Goal: Navigation & Orientation: Go to known website

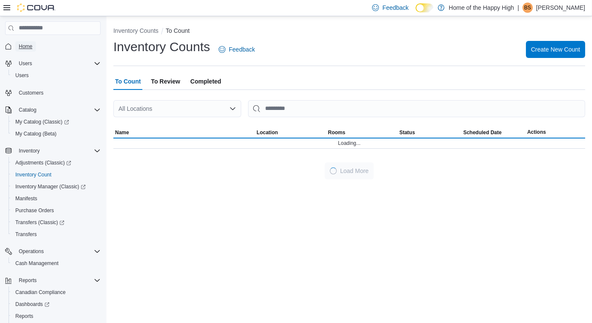
click at [26, 44] on span "Home" at bounding box center [26, 46] width 14 height 7
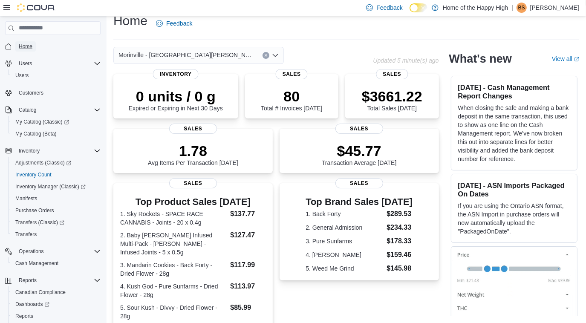
scroll to position [197, 0]
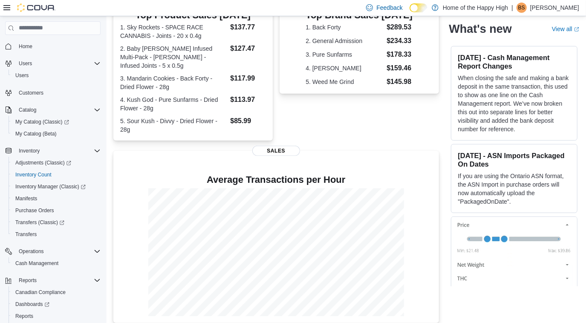
click at [568, 6] on p "[PERSON_NAME]" at bounding box center [555, 8] width 49 height 10
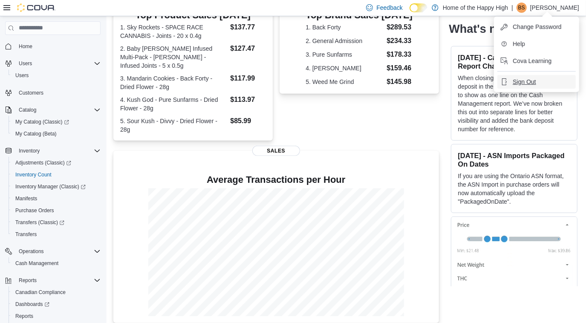
click at [537, 82] on button "Sign Out" at bounding box center [537, 82] width 78 height 14
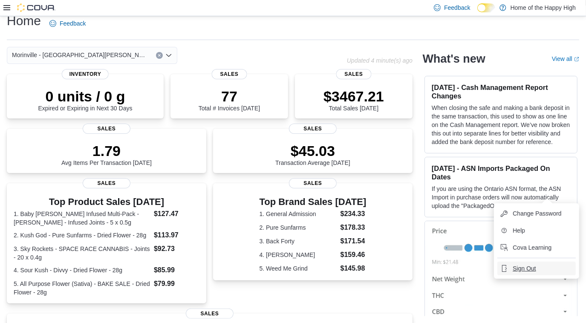
scroll to position [189, 0]
